Goal: Transaction & Acquisition: Purchase product/service

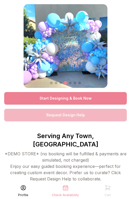
click at [88, 96] on link "Start Designing & Book Now" at bounding box center [65, 98] width 122 height 13
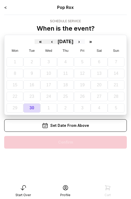
click at [85, 42] on button "›" at bounding box center [78, 41] width 11 height 5
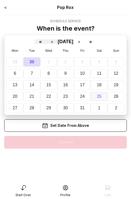
click at [102, 95] on button "25" at bounding box center [98, 96] width 17 height 9
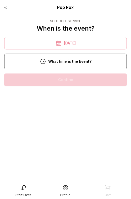
click at [83, 81] on div "3:00 pm" at bounding box center [65, 79] width 114 height 13
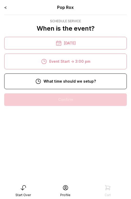
click at [79, 102] on div "8:00 am" at bounding box center [65, 99] width 114 height 13
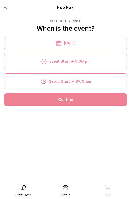
click at [78, 100] on div "Confirm" at bounding box center [65, 99] width 122 height 13
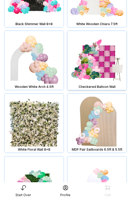
click at [95, 54] on img at bounding box center [96, 60] width 59 height 59
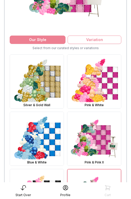
scroll to position [107, 0]
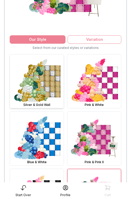
click at [48, 82] on img at bounding box center [37, 81] width 54 height 54
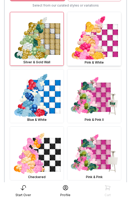
scroll to position [173, 0]
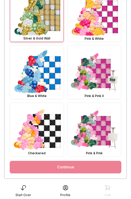
click at [74, 170] on link "Continue" at bounding box center [65, 167] width 111 height 13
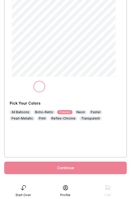
scroll to position [65, 0]
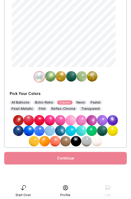
click at [60, 120] on img at bounding box center [60, 120] width 10 height 10
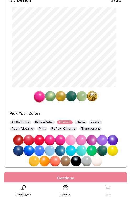
scroll to position [43, 0]
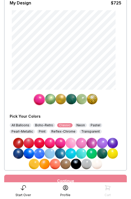
click at [58, 100] on img at bounding box center [60, 99] width 10 height 10
click at [82, 145] on img at bounding box center [81, 143] width 10 height 10
click at [71, 102] on img at bounding box center [71, 99] width 10 height 10
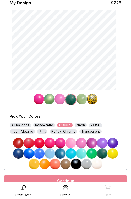
click at [81, 153] on img at bounding box center [81, 153] width 10 height 10
click at [82, 100] on img at bounding box center [81, 99] width 10 height 10
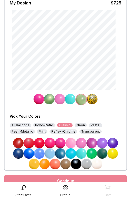
click at [41, 153] on img at bounding box center [39, 153] width 10 height 10
click at [61, 101] on img at bounding box center [59, 99] width 10 height 10
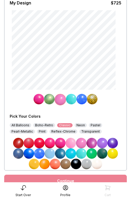
click at [17, 156] on img at bounding box center [18, 153] width 10 height 10
click at [92, 97] on img at bounding box center [92, 99] width 10 height 10
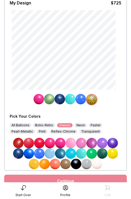
click at [44, 126] on div "Boho-Retro" at bounding box center [44, 125] width 22 height 4
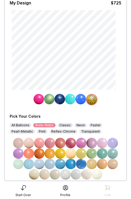
click at [19, 164] on img at bounding box center [18, 164] width 10 height 10
click at [80, 100] on img at bounding box center [80, 99] width 10 height 10
click at [102, 155] on img at bounding box center [102, 153] width 10 height 10
click at [70, 101] on img at bounding box center [70, 99] width 10 height 10
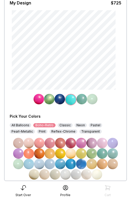
click at [51, 153] on img at bounding box center [49, 153] width 10 height 10
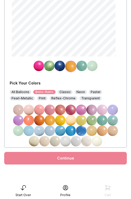
click at [88, 157] on div "Continue" at bounding box center [65, 158] width 122 height 13
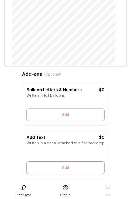
scroll to position [40, 0]
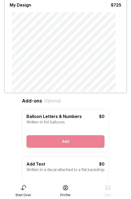
click at [80, 142] on button "Add" at bounding box center [65, 141] width 78 height 13
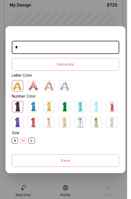
type input "*"
click at [94, 121] on img at bounding box center [96, 122] width 10 height 10
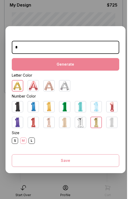
click at [70, 64] on button "Generate" at bounding box center [65, 64] width 107 height 13
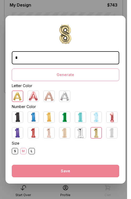
click at [70, 167] on button "Save" at bounding box center [65, 171] width 107 height 13
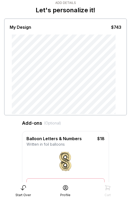
scroll to position [0, 0]
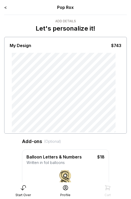
click at [84, 133] on div "My Design $743" at bounding box center [65, 85] width 122 height 97
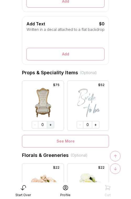
click at [53, 125] on button "+" at bounding box center [50, 124] width 7 height 7
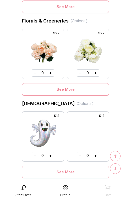
scroll to position [356, 0]
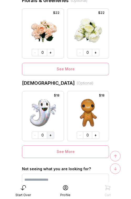
click at [51, 136] on button "+" at bounding box center [50, 134] width 7 height 7
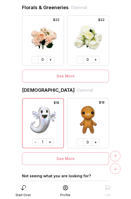
scroll to position [378, 0]
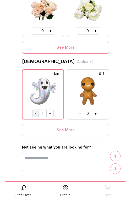
click at [36, 112] on button "-" at bounding box center [35, 112] width 7 height 7
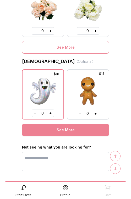
click at [62, 130] on button "See More" at bounding box center [65, 130] width 87 height 13
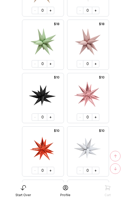
scroll to position [3149, 0]
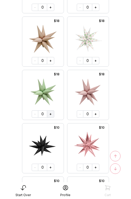
click at [51, 114] on button "+" at bounding box center [50, 113] width 7 height 7
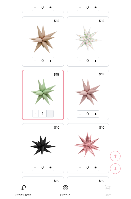
click at [51, 114] on button "+" at bounding box center [49, 113] width 7 height 7
click at [51, 114] on button "+" at bounding box center [50, 113] width 7 height 7
click at [117, 156] on div "↑" at bounding box center [115, 156] width 10 height 10
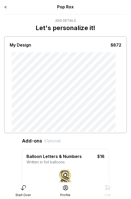
scroll to position [0, 0]
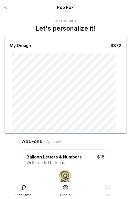
click at [72, 133] on div "My Design $872" at bounding box center [65, 85] width 122 height 97
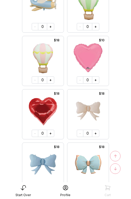
scroll to position [4810, 0]
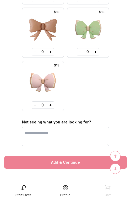
click at [66, 161] on button "Add & Continue" at bounding box center [65, 162] width 122 height 13
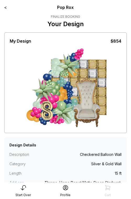
scroll to position [38, 0]
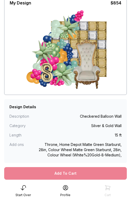
click at [77, 172] on div "Add To Cart" at bounding box center [65, 173] width 122 height 13
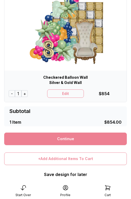
scroll to position [90, 0]
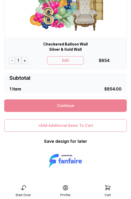
click at [66, 107] on link "Continue" at bounding box center [65, 105] width 122 height 13
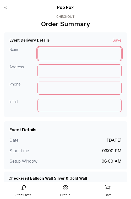
click at [51, 53] on input at bounding box center [79, 53] width 84 height 13
type input "*"
type input "**********"
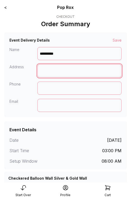
click at [60, 66] on input at bounding box center [79, 70] width 84 height 13
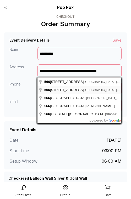
type input "**********"
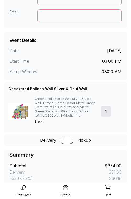
scroll to position [119, 0]
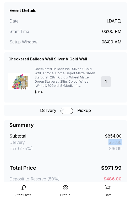
drag, startPoint x: 121, startPoint y: 142, endPoint x: 106, endPoint y: 142, distance: 15.7
click at [106, 142] on div "Summary Subtotal $854.00 Delivery $51.80 Tax (7.75%) $66.19 Total Price $971.99…" at bounding box center [65, 151] width 122 height 63
drag, startPoint x: 123, startPoint y: 148, endPoint x: 102, endPoint y: 148, distance: 20.9
click at [102, 148] on div "Summary Subtotal $854.00 Delivery $51.80 Tax (7.75%) $66.19 Total Price $971.99…" at bounding box center [65, 151] width 122 height 63
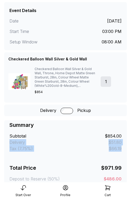
drag, startPoint x: 10, startPoint y: 142, endPoint x: 46, endPoint y: 144, distance: 36.6
click at [46, 144] on div "Summary Subtotal $854.00 Delivery $51.80 Tax (7.75%) $66.19 Total Price $971.99…" at bounding box center [65, 151] width 112 height 61
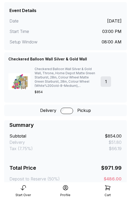
click at [105, 140] on div "Summary Subtotal $854.00 Delivery $51.80 Tax (7.75%) $66.19 Total Price $971.99…" at bounding box center [65, 151] width 112 height 61
click at [117, 142] on div "$51.80" at bounding box center [114, 142] width 13 height 6
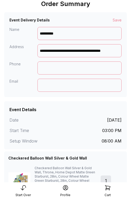
scroll to position [14, 0]
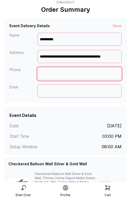
click at [48, 75] on input at bounding box center [79, 73] width 84 height 13
type input "**********"
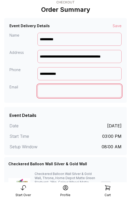
click at [43, 94] on input at bounding box center [79, 90] width 84 height 13
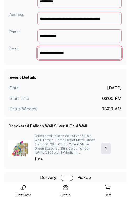
scroll to position [169, 0]
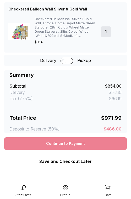
type input "**********"
click at [57, 143] on div "Continue to Payment" at bounding box center [65, 143] width 122 height 13
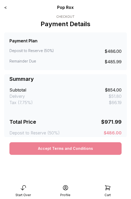
click at [65, 150] on button "Accept Terms and Conditions" at bounding box center [65, 148] width 112 height 13
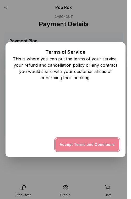
click at [71, 143] on button "Accept Terms and Conditions" at bounding box center [87, 144] width 64 height 13
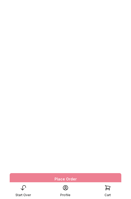
scroll to position [182, 0]
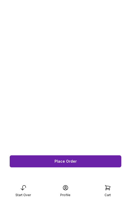
click at [55, 162] on span "Place Order" at bounding box center [65, 161] width 22 height 4
